Goal: Task Accomplishment & Management: Use online tool/utility

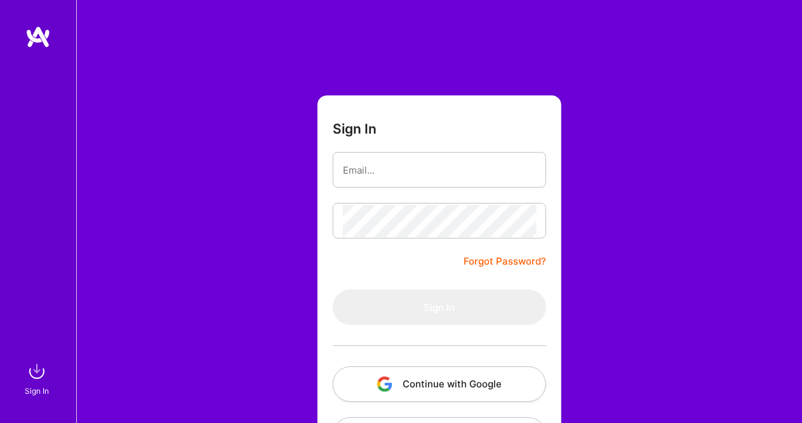
type input "[EMAIL_ADDRESS][DOMAIN_NAME]"
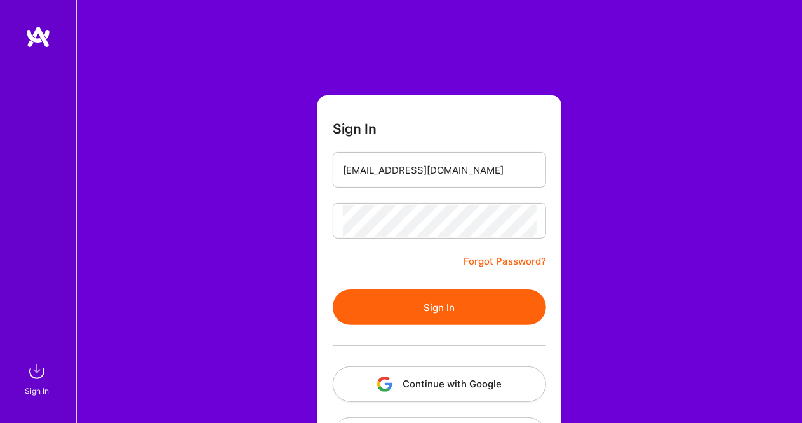
click at [451, 309] on button "Sign In" at bounding box center [439, 307] width 213 height 36
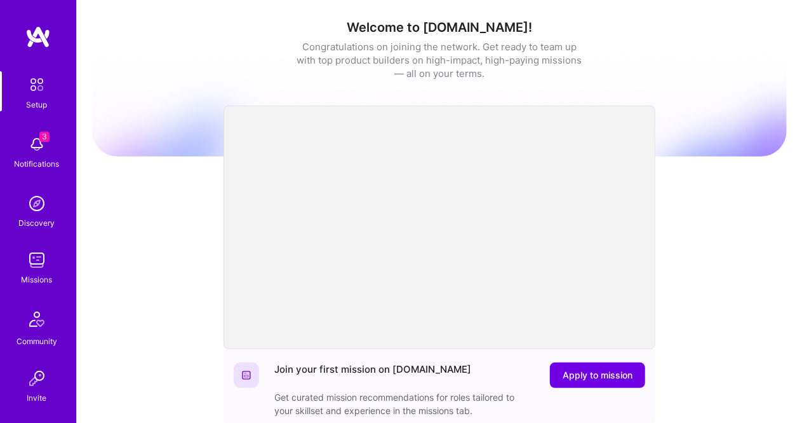
click at [36, 151] on img at bounding box center [36, 144] width 25 height 25
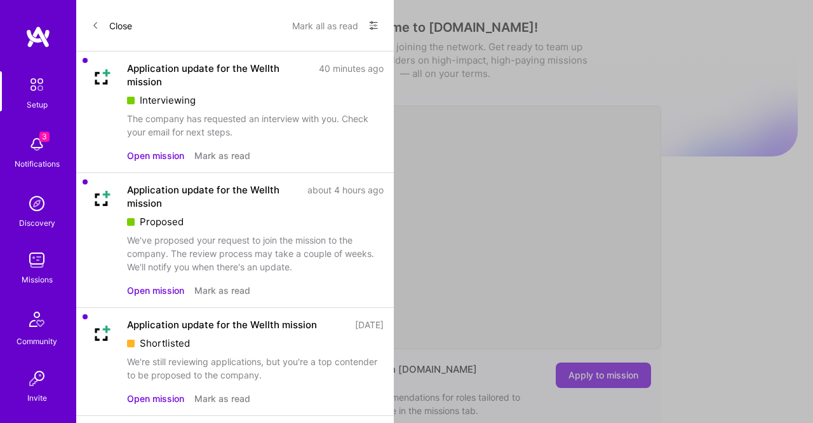
click at [175, 347] on div "Shortlisted" at bounding box center [255, 342] width 257 height 13
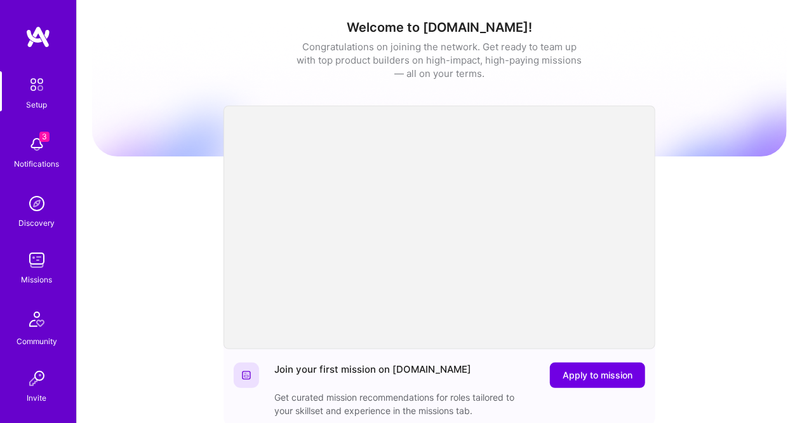
click at [33, 156] on div "Setup 3 Notifications Discovery Missions Community Invite [DOMAIN_NAME]" at bounding box center [38, 265] width 76 height 389
click at [39, 139] on span "3" at bounding box center [44, 137] width 10 height 10
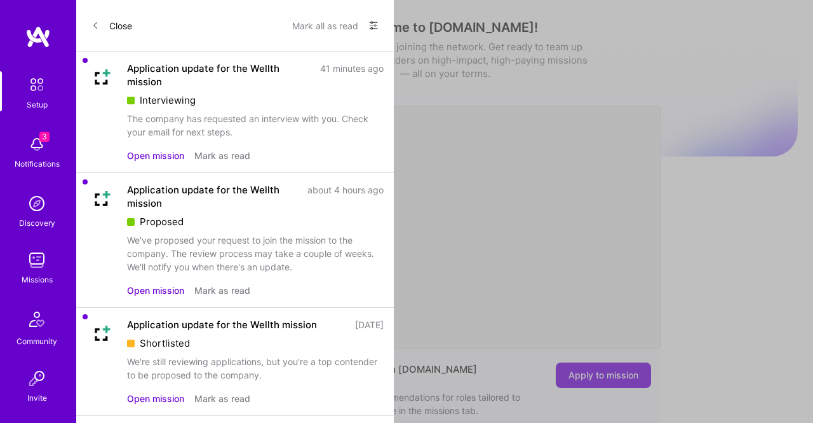
click at [157, 398] on button "Open mission" at bounding box center [155, 397] width 57 height 13
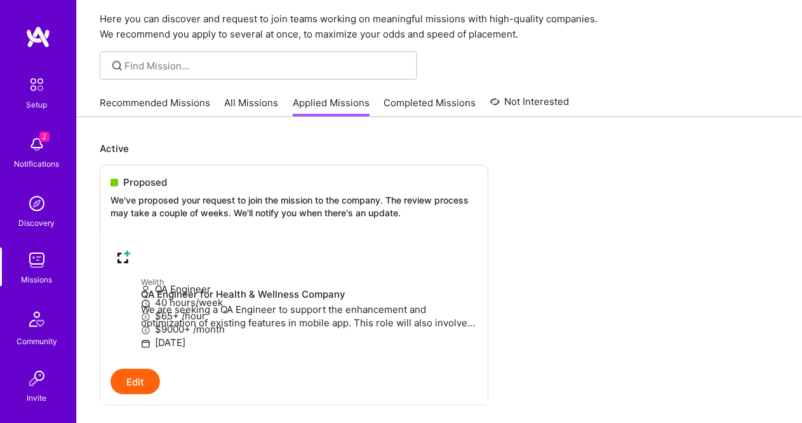
scroll to position [39, 0]
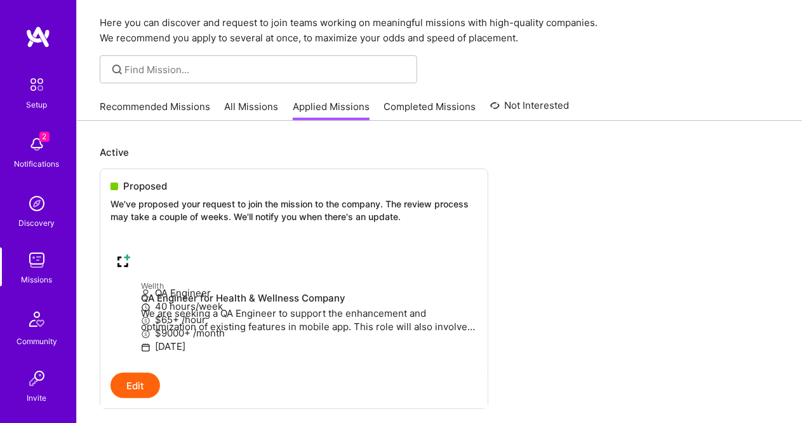
click at [247, 108] on link "All Missions" at bounding box center [252, 110] width 54 height 21
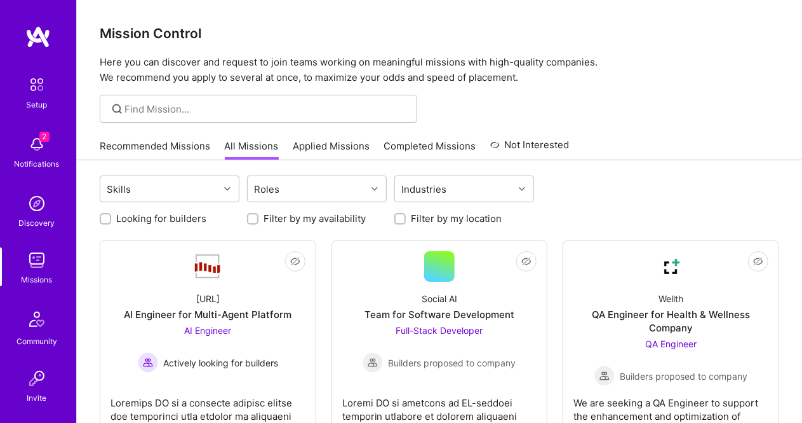
click at [30, 149] on img at bounding box center [36, 144] width 25 height 25
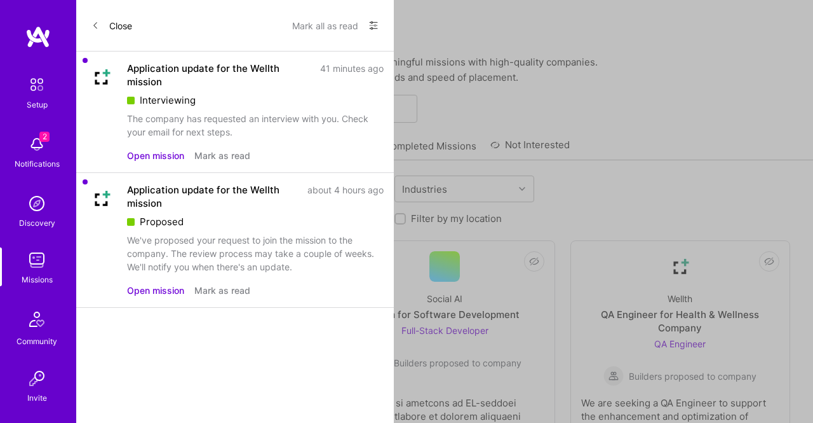
click at [145, 289] on button "Open mission" at bounding box center [155, 289] width 57 height 13
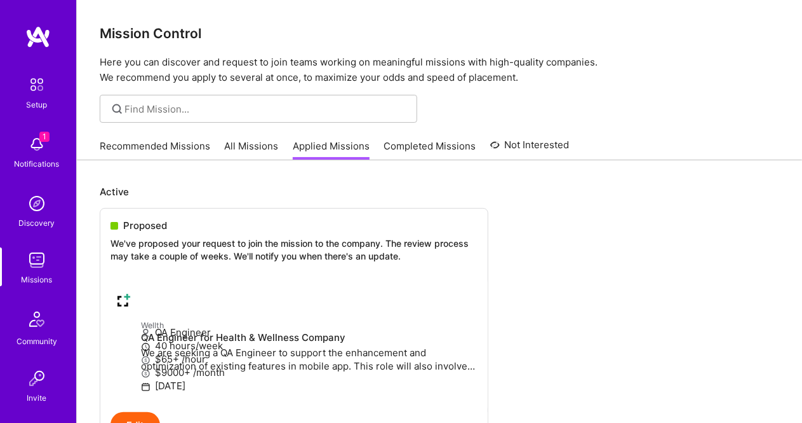
click at [36, 142] on img at bounding box center [36, 144] width 25 height 25
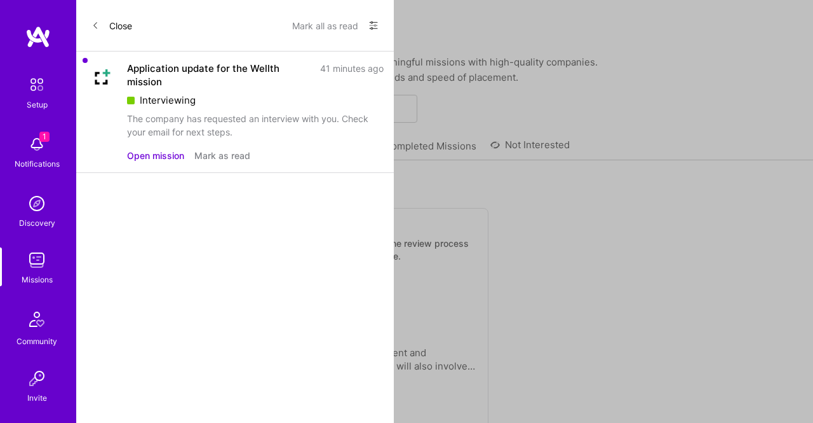
click at [158, 155] on button "Open mission" at bounding box center [155, 155] width 57 height 13
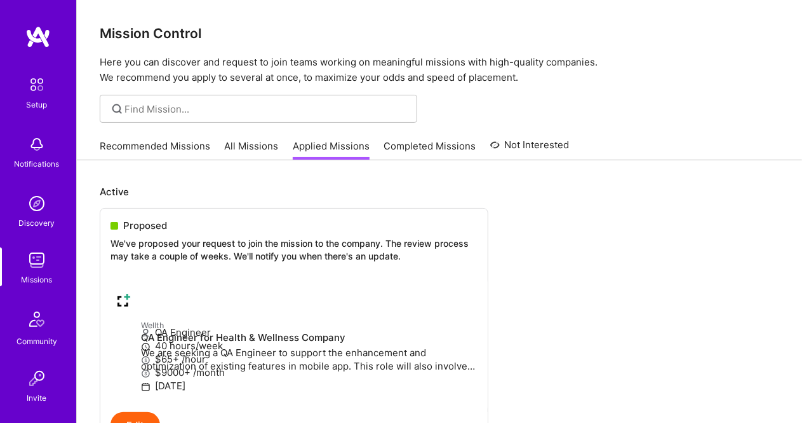
click at [35, 150] on img at bounding box center [36, 144] width 25 height 25
click at [150, 233] on div "Proposed We've proposed your request to join the mission to the company. The re…" at bounding box center [294, 242] width 388 height 69
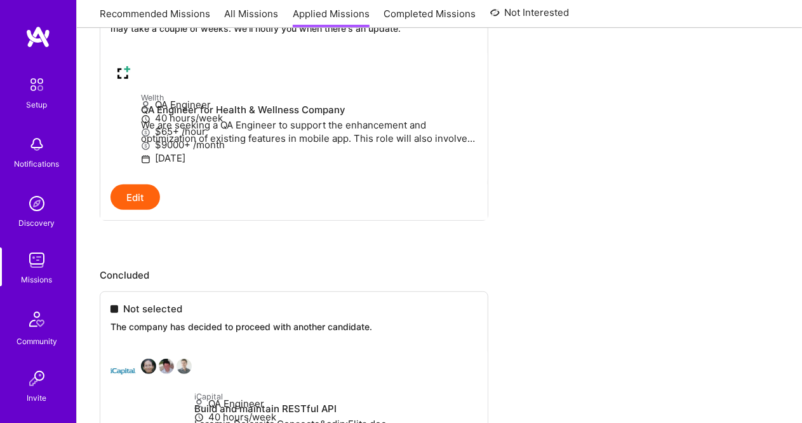
scroll to position [233, 0]
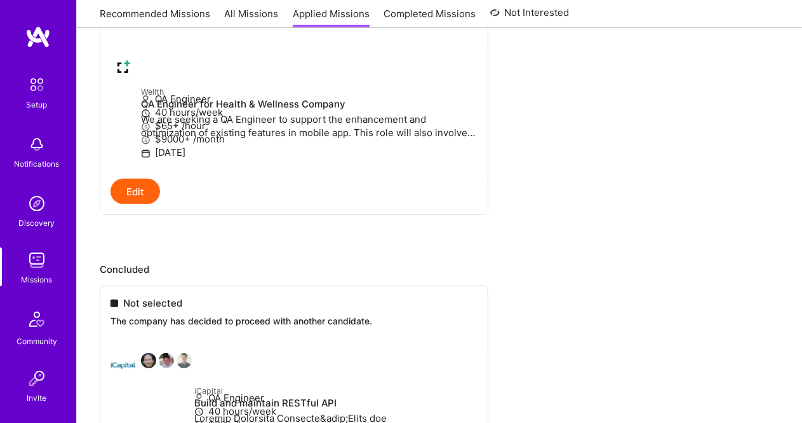
click at [41, 262] on img at bounding box center [36, 259] width 25 height 25
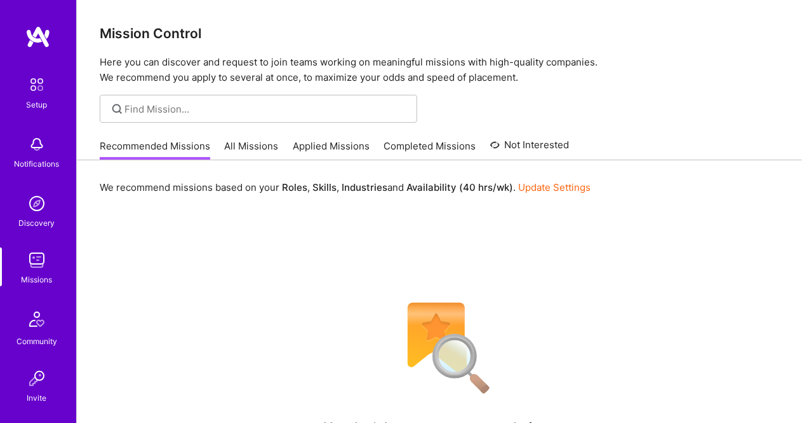
click at [255, 147] on link "All Missions" at bounding box center [252, 149] width 54 height 21
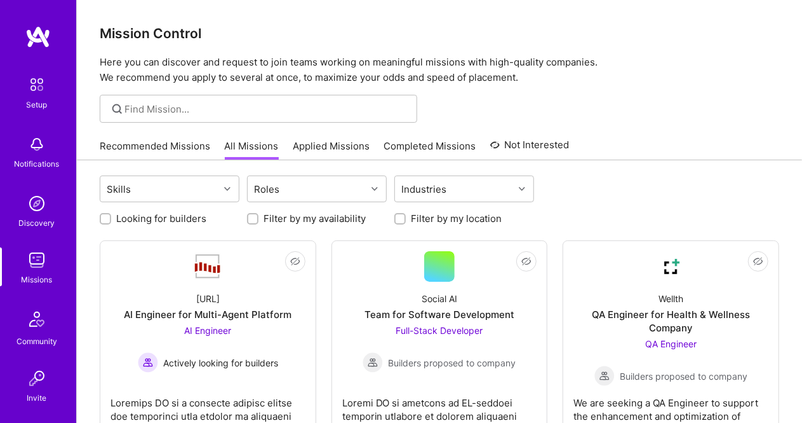
click at [341, 139] on link "Applied Missions" at bounding box center [331, 149] width 77 height 21
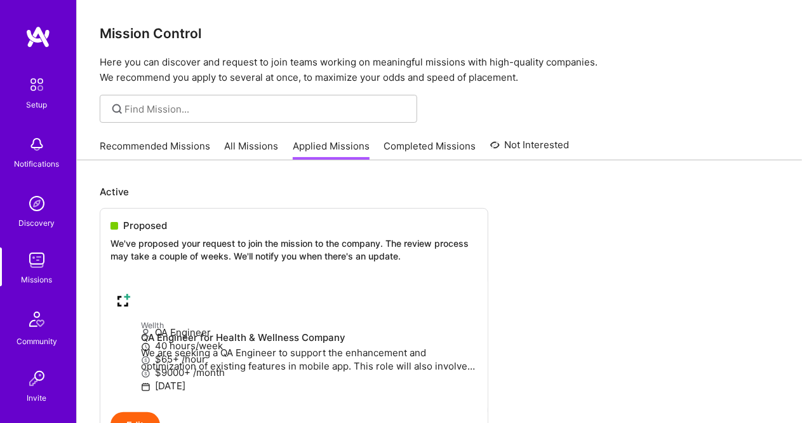
click at [415, 146] on link "Completed Missions" at bounding box center [430, 149] width 92 height 21
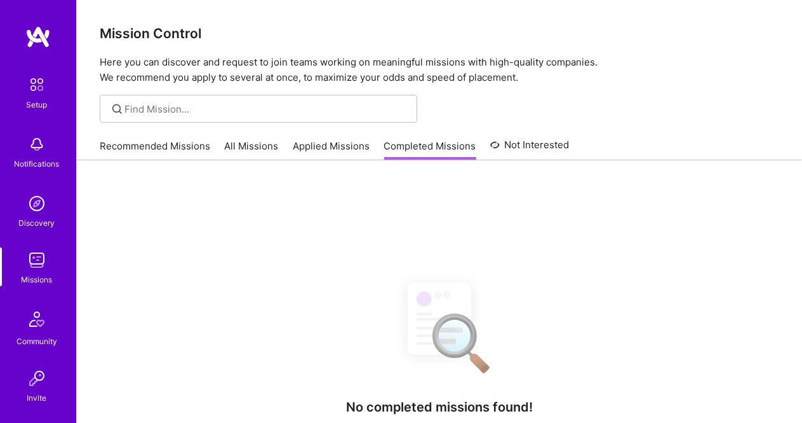
click at [549, 139] on link "Not Interested" at bounding box center [529, 148] width 79 height 23
click at [41, 76] on img at bounding box center [37, 84] width 27 height 27
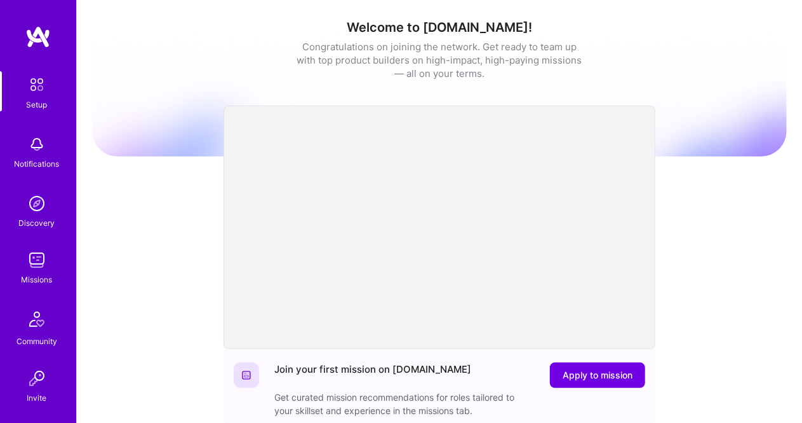
click at [32, 162] on div "Notifications" at bounding box center [37, 163] width 45 height 13
click at [29, 266] on img at bounding box center [36, 259] width 25 height 25
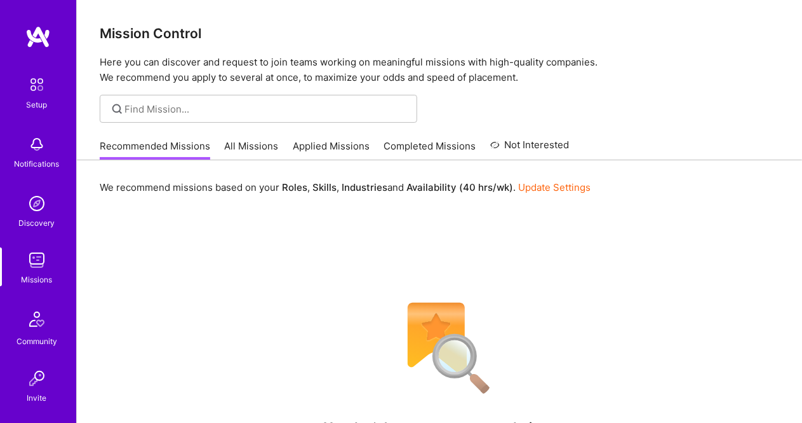
click at [242, 148] on link "All Missions" at bounding box center [252, 149] width 54 height 21
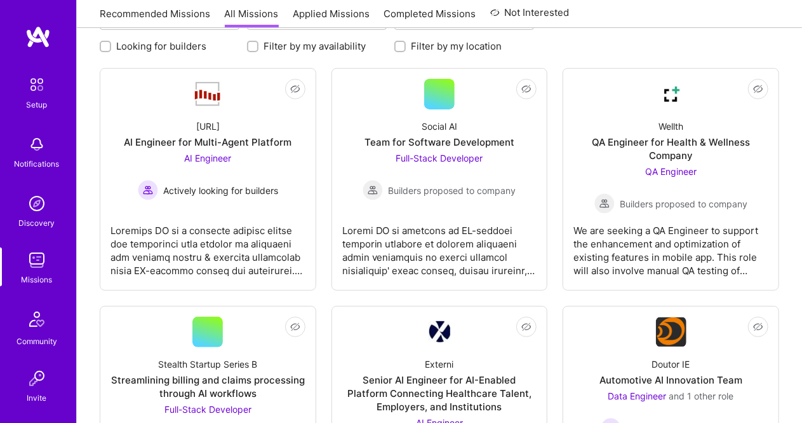
scroll to position [233, 0]
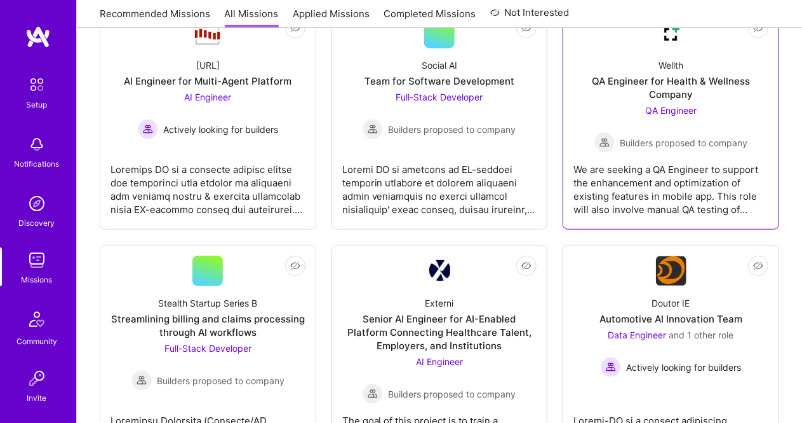
click at [694, 72] on div "Wellth QA Engineer for Health & Wellness Company QA Engineer Builders proposed …" at bounding box center [671, 100] width 195 height 104
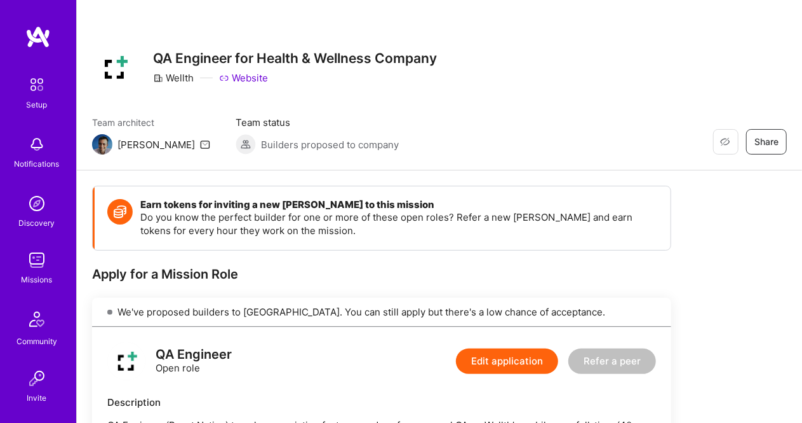
click at [34, 95] on img at bounding box center [37, 84] width 27 height 27
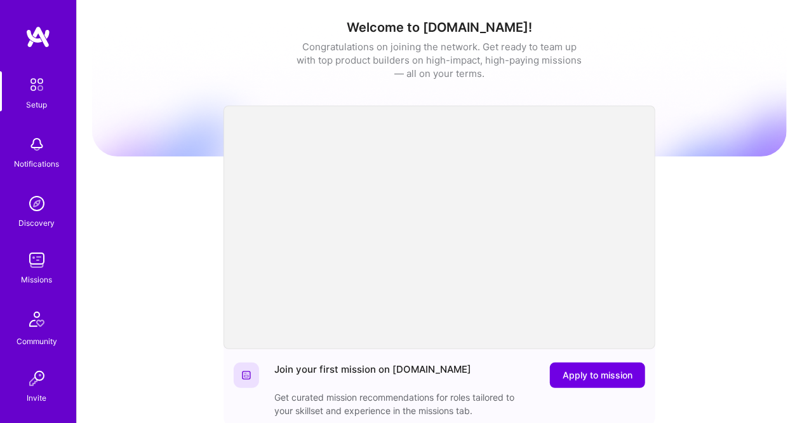
click at [32, 40] on img at bounding box center [37, 36] width 25 height 23
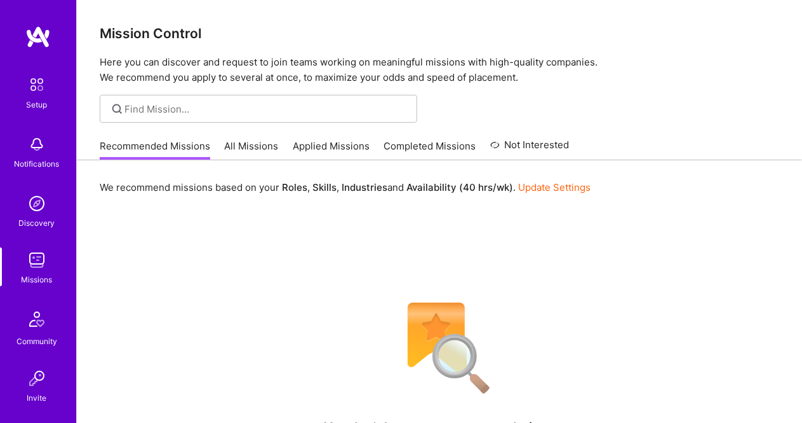
click at [260, 142] on link "All Missions" at bounding box center [252, 149] width 54 height 21
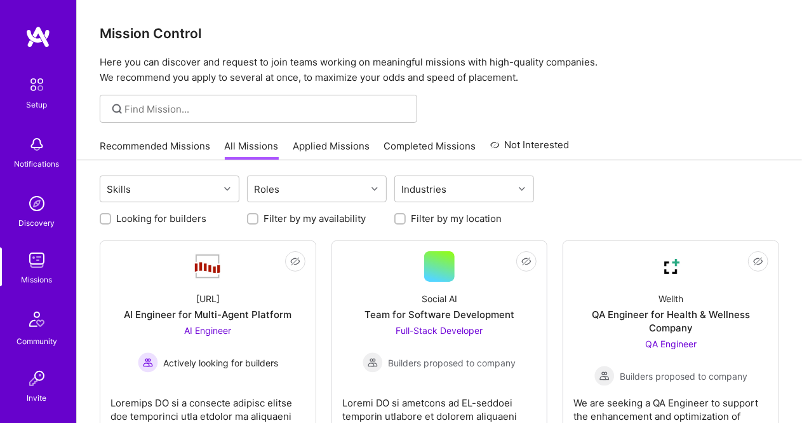
click at [301, 148] on link "Applied Missions" at bounding box center [331, 149] width 77 height 21
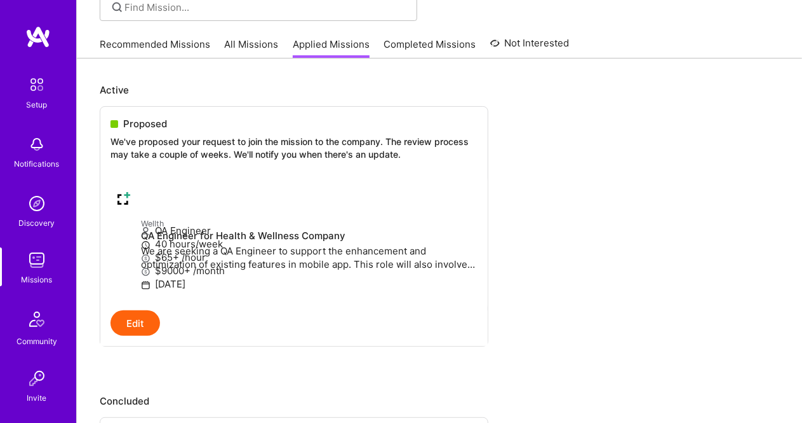
scroll to position [99, 0]
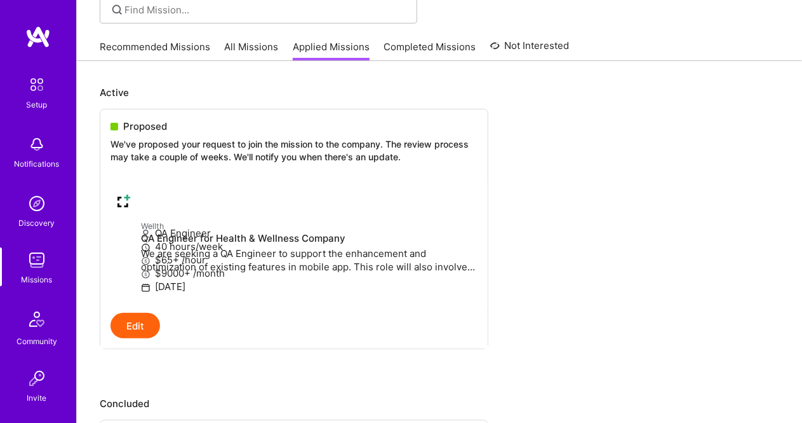
click at [409, 48] on link "Completed Missions" at bounding box center [430, 50] width 92 height 21
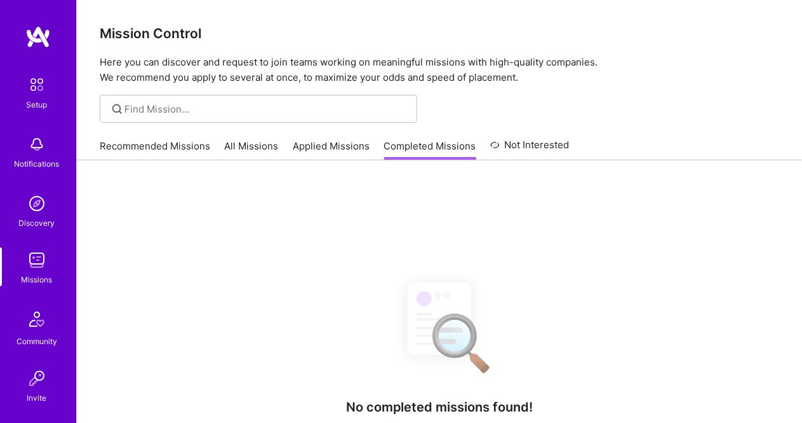
click at [327, 145] on link "Applied Missions" at bounding box center [331, 149] width 77 height 21
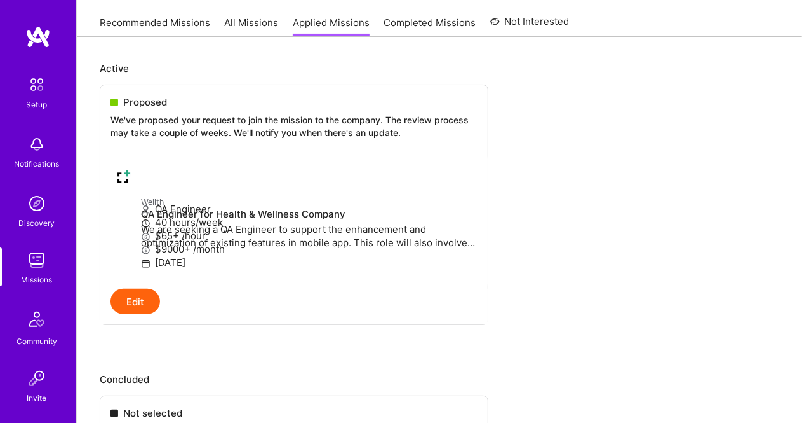
scroll to position [125, 0]
click at [41, 106] on div "Setup" at bounding box center [37, 104] width 21 height 13
